Goal: Information Seeking & Learning: Stay updated

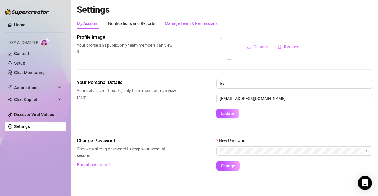
click at [183, 26] on div "Manage Team & Permissions" at bounding box center [191, 23] width 53 height 7
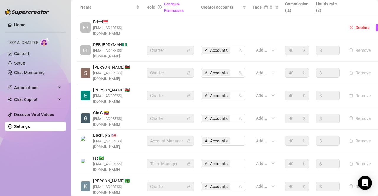
scroll to position [146, 0]
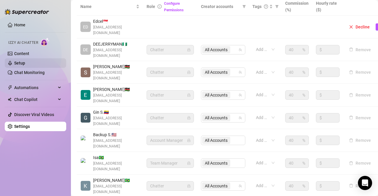
click at [25, 61] on link "Setup" at bounding box center [19, 63] width 11 height 5
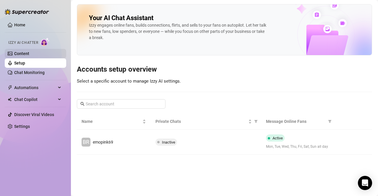
click at [29, 55] on link "Content" at bounding box center [21, 53] width 15 height 5
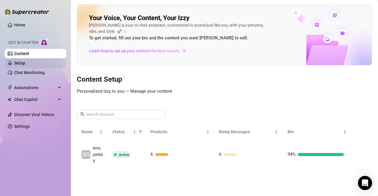
click at [25, 64] on link "Setup" at bounding box center [19, 63] width 11 height 5
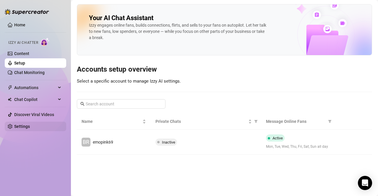
click at [28, 128] on link "Settings" at bounding box center [22, 126] width 16 height 5
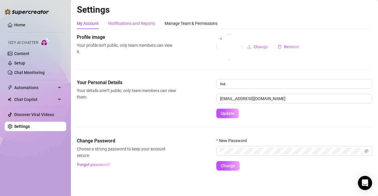
click at [131, 24] on div "Notifications and Reports" at bounding box center [131, 23] width 47 height 7
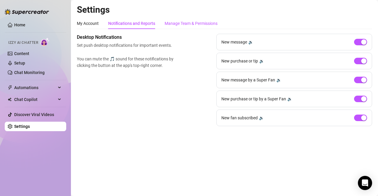
click at [168, 21] on div "Manage Team & Permissions" at bounding box center [191, 23] width 53 height 7
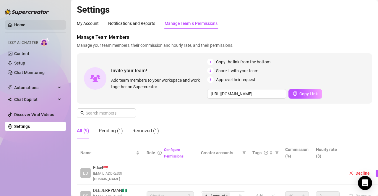
click at [25, 24] on link "Home" at bounding box center [19, 24] width 11 height 5
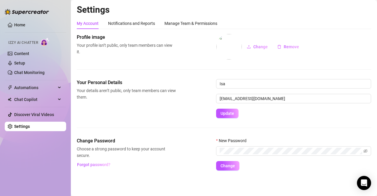
click at [340, 123] on div "Your Personal Details Your details aren’t public, only team members can view th…" at bounding box center [224, 108] width 295 height 58
click at [121, 115] on div "Your Personal Details Your details aren’t public, only team members can view th…" at bounding box center [224, 98] width 295 height 39
click at [116, 63] on div "Profile image Your profile isn’t public, only team members can view it. Change …" at bounding box center [224, 56] width 295 height 45
click at [181, 24] on div "Manage Team & Permissions" at bounding box center [191, 23] width 53 height 7
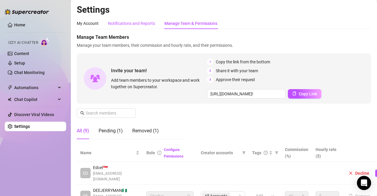
click at [136, 21] on div "Notifications and Reports" at bounding box center [131, 23] width 47 height 7
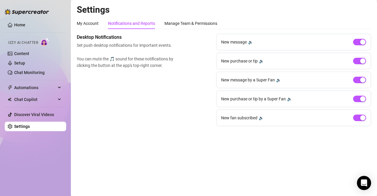
click at [38, 84] on span "Automations" at bounding box center [35, 87] width 42 height 9
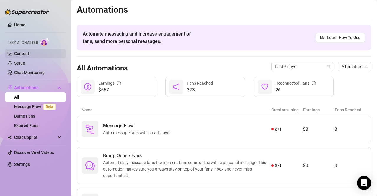
click at [23, 54] on link "Content" at bounding box center [21, 53] width 15 height 5
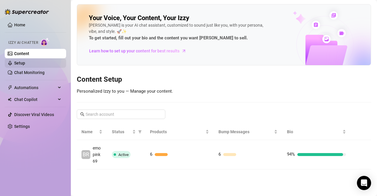
click at [22, 61] on link "Setup" at bounding box center [19, 63] width 11 height 5
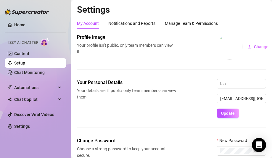
scroll to position [43, 0]
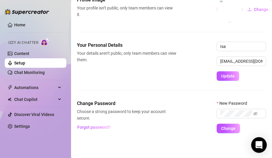
click at [259, 144] on icon "Open Intercom Messenger" at bounding box center [258, 145] width 7 height 8
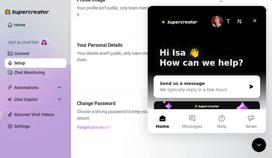
scroll to position [0, 0]
click at [231, 85] on div "Send us a message" at bounding box center [203, 83] width 87 height 6
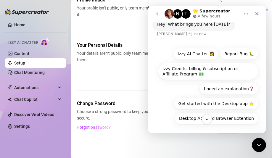
scroll to position [23, 0]
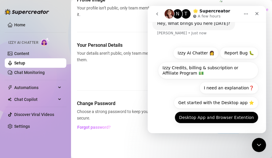
click at [225, 119] on button "Desktop App and Browser Extention" at bounding box center [216, 117] width 84 height 12
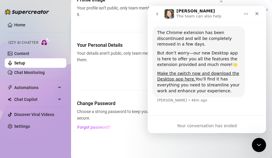
scroll to position [0, 0]
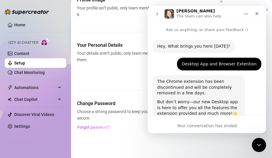
click at [155, 14] on icon "go back" at bounding box center [157, 14] width 5 height 5
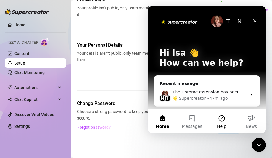
click at [221, 118] on button "Help" at bounding box center [222, 121] width 30 height 24
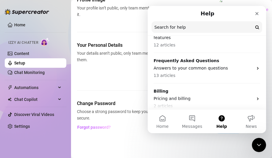
scroll to position [103, 0]
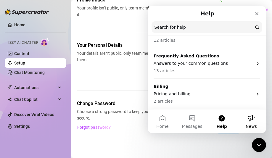
click at [243, 121] on button "News" at bounding box center [251, 121] width 30 height 24
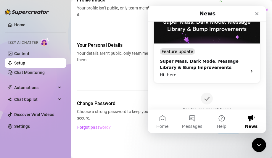
scroll to position [48, 0]
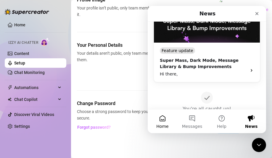
click at [160, 120] on button "Home" at bounding box center [162, 121] width 30 height 24
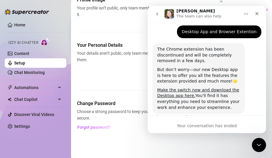
scroll to position [49, 0]
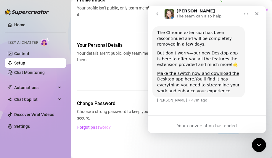
click at [245, 13] on icon "Home" at bounding box center [245, 14] width 5 height 5
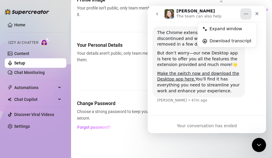
click at [157, 10] on button "go back" at bounding box center [156, 13] width 11 height 11
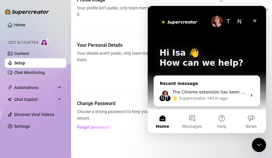
click at [224, 88] on div "N T The Chrome extension has been discontinued and will be completely removed i…" at bounding box center [207, 95] width 106 height 22
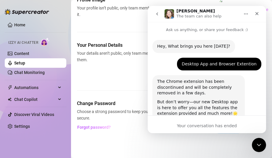
click at [162, 15] on button "go back" at bounding box center [156, 13] width 11 height 11
